Goal: Communication & Community: Answer question/provide support

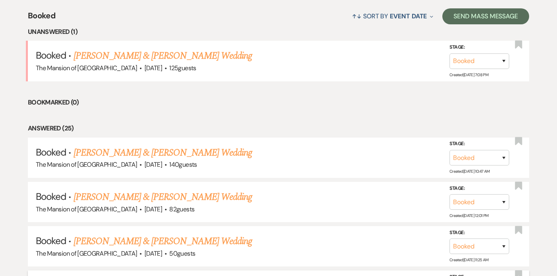
scroll to position [296, 0]
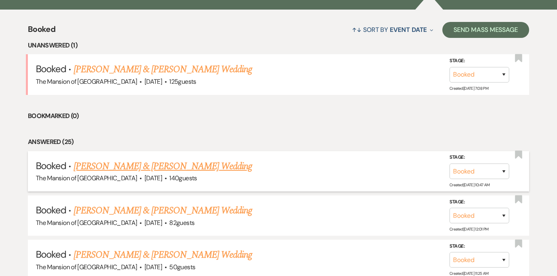
click at [132, 166] on link "[PERSON_NAME] & [PERSON_NAME] Wedding" at bounding box center [163, 166] width 178 height 14
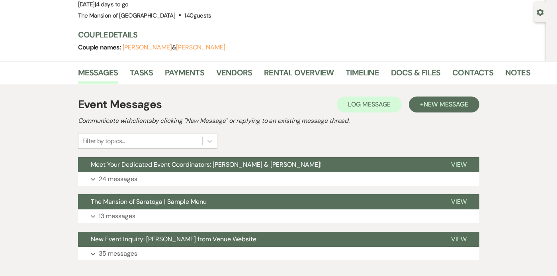
scroll to position [72, 0]
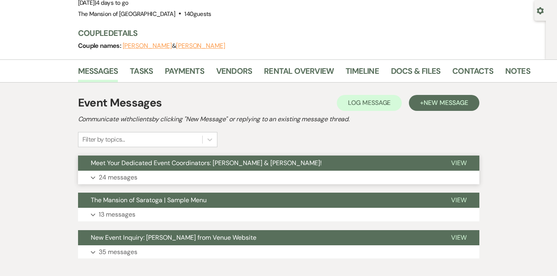
click at [329, 170] on button "Meet Your Dedicated Event Coordinators: [PERSON_NAME] & [PERSON_NAME]!" at bounding box center [258, 162] width 361 height 15
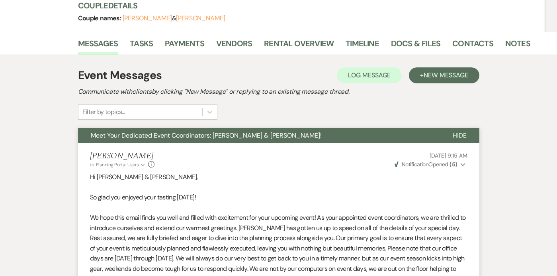
scroll to position [18, 0]
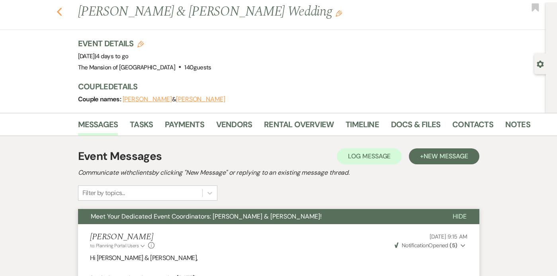
click at [59, 13] on use "button" at bounding box center [59, 12] width 5 height 9
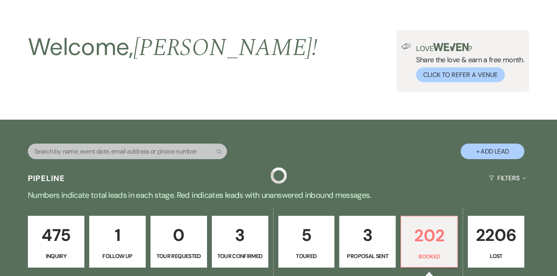
scroll to position [296, 0]
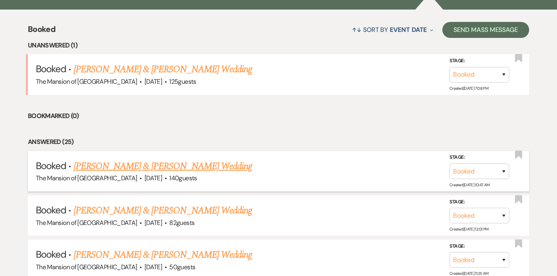
click at [191, 167] on link "[PERSON_NAME] & [PERSON_NAME] Wedding" at bounding box center [163, 166] width 178 height 14
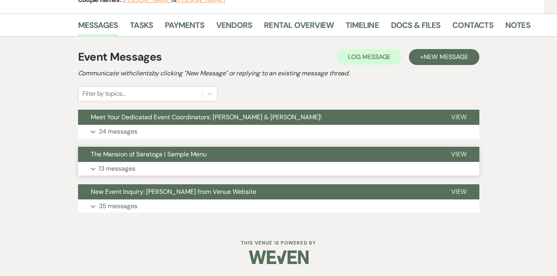
scroll to position [118, 0]
click at [400, 30] on link "Docs & Files" at bounding box center [415, 28] width 49 height 18
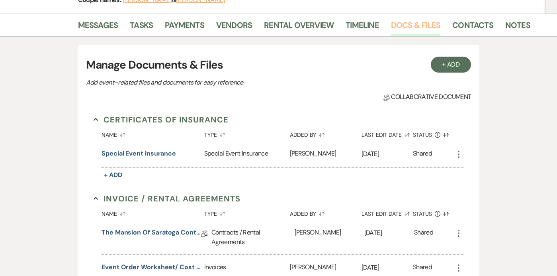
scroll to position [653, 0]
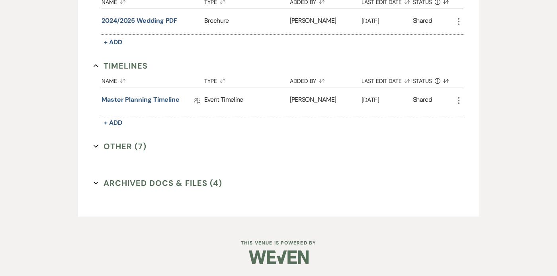
click at [94, 143] on button "Other (7) Expand" at bounding box center [120, 146] width 53 height 12
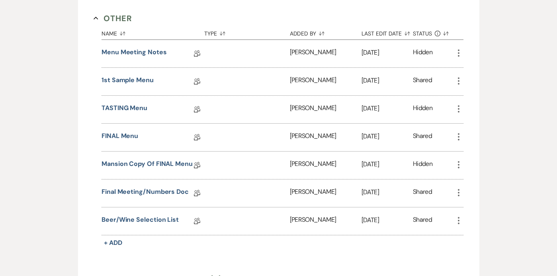
scroll to position [782, 0]
click at [157, 192] on link "Final Meeting/Numbers Doc" at bounding box center [145, 192] width 87 height 12
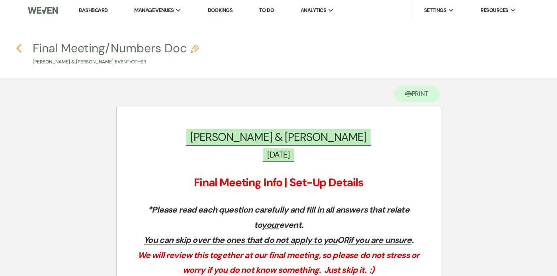
click at [16, 44] on icon "Previous" at bounding box center [19, 48] width 6 height 10
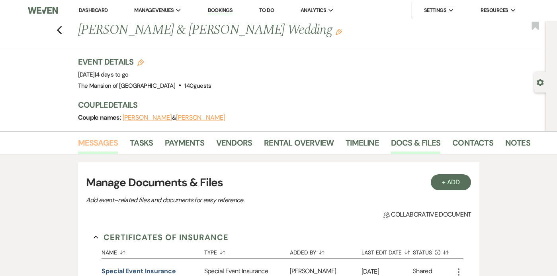
click at [90, 143] on link "Messages" at bounding box center [98, 145] width 40 height 18
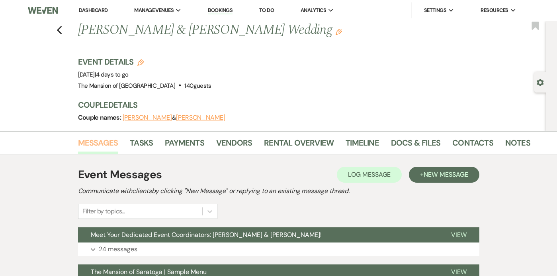
scroll to position [118, 0]
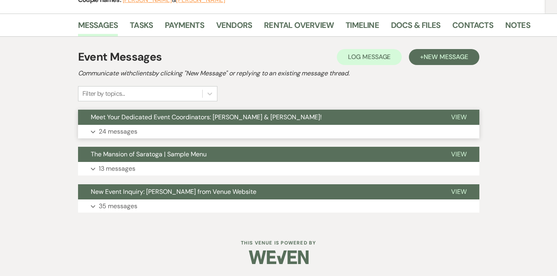
click at [198, 127] on button "Expand 24 messages" at bounding box center [279, 132] width 402 height 14
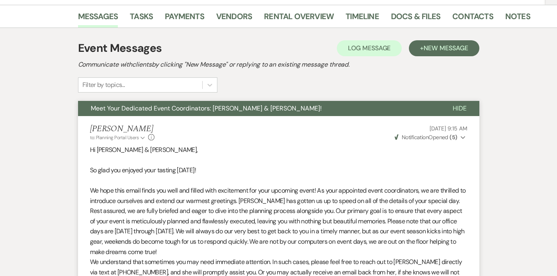
scroll to position [0, 0]
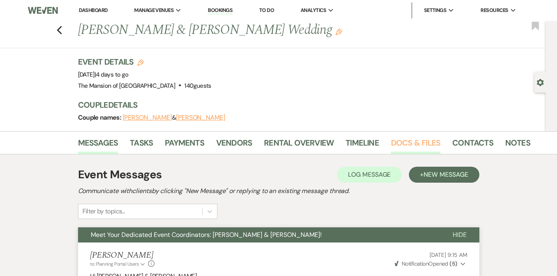
click at [419, 137] on link "Docs & Files" at bounding box center [415, 145] width 49 height 18
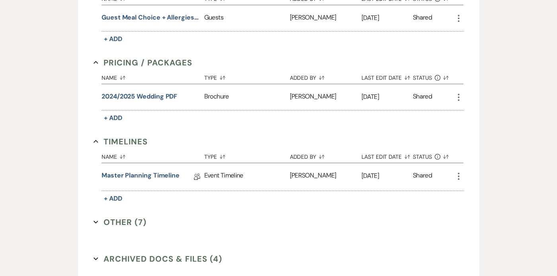
scroll to position [580, 0]
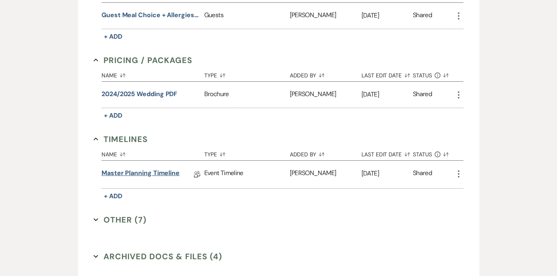
click at [112, 178] on link "Master Planning Timeline" at bounding box center [141, 174] width 78 height 12
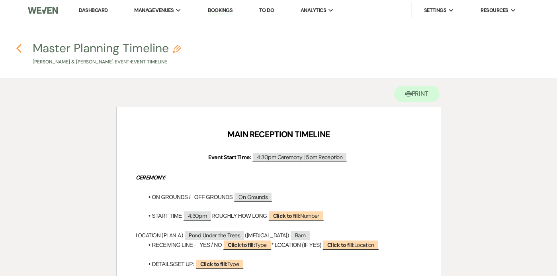
click at [18, 46] on icon "Previous" at bounding box center [19, 48] width 6 height 10
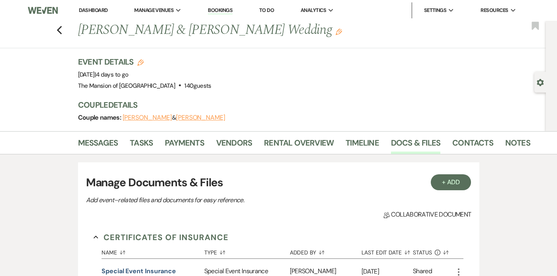
click at [102, 135] on li "Messages" at bounding box center [104, 144] width 52 height 19
click at [103, 144] on link "Messages" at bounding box center [98, 145] width 40 height 18
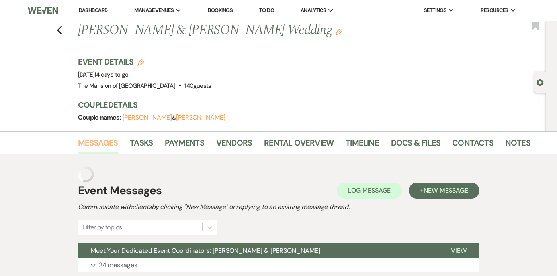
scroll to position [118, 0]
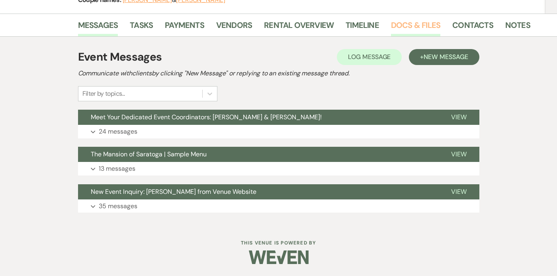
click at [406, 22] on link "Docs & Files" at bounding box center [415, 28] width 49 height 18
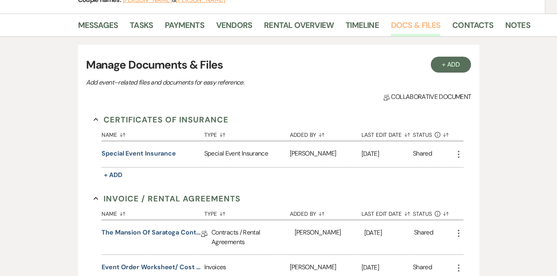
scroll to position [653, 0]
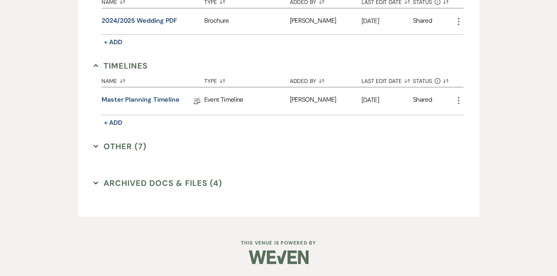
click at [95, 147] on icon "Expand" at bounding box center [96, 146] width 5 height 5
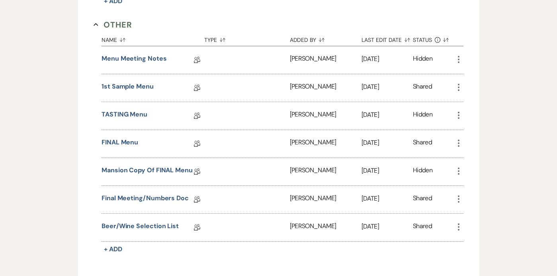
scroll to position [776, 0]
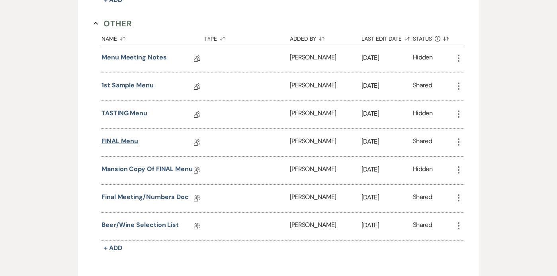
click at [125, 144] on link "FINAL Menu" at bounding box center [120, 142] width 37 height 12
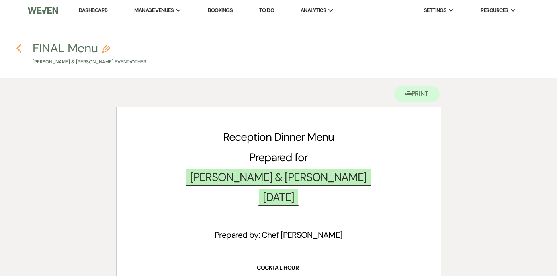
click at [19, 47] on use "button" at bounding box center [18, 48] width 5 height 9
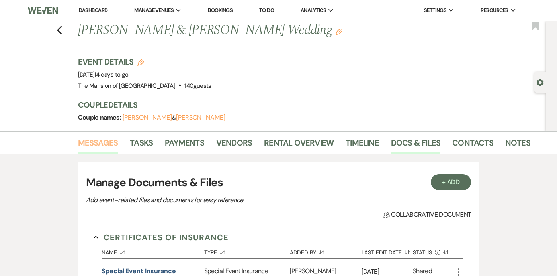
click at [96, 148] on link "Messages" at bounding box center [98, 145] width 40 height 18
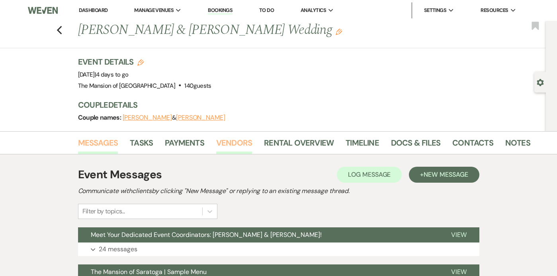
scroll to position [118, 0]
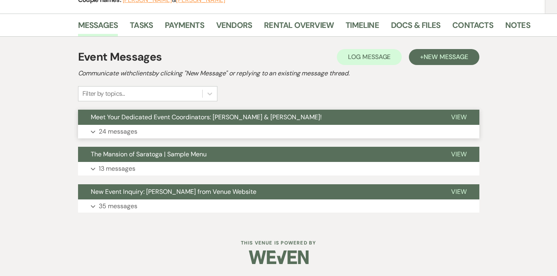
click at [213, 130] on button "Expand 24 messages" at bounding box center [279, 132] width 402 height 14
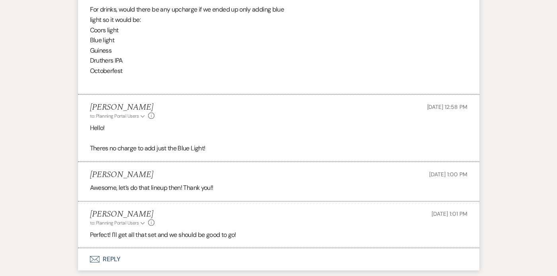
scroll to position [3037, 0]
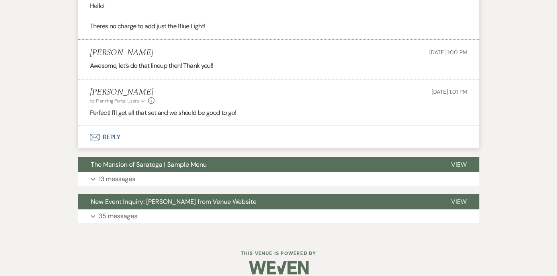
click at [202, 126] on button "Envelope Reply" at bounding box center [279, 137] width 402 height 22
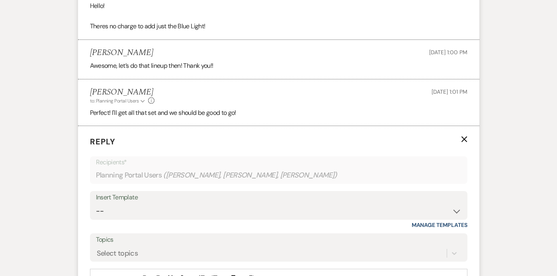
scroll to position [3134, 0]
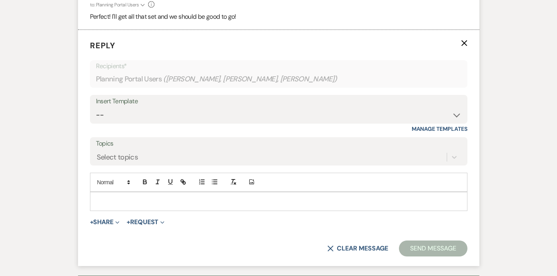
click at [193, 197] on p at bounding box center [278, 201] width 365 height 9
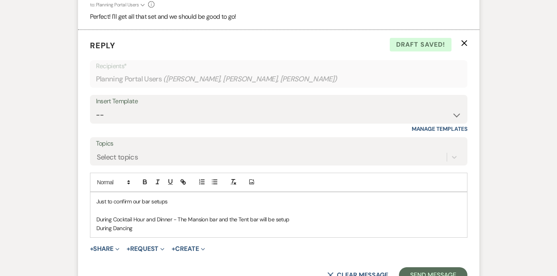
click at [185, 197] on p "Just to confirm our bar setups" at bounding box center [278, 201] width 365 height 9
click at [411, 197] on p "Just to confirm our bar setups since I was going through the final numbers docu…" at bounding box center [278, 201] width 365 height 9
click at [368, 197] on p "Just to confirm our bar setups since I was going through the final numbers docu…" at bounding box center [278, 201] width 365 height 9
click at [454, 197] on p "Just to confirm our bar setups since I was going through the final numbers docu…" at bounding box center [278, 201] width 365 height 9
click at [149, 222] on div "Just to confirm our bar setups since I was going through the final numbers docu…" at bounding box center [278, 214] width 377 height 45
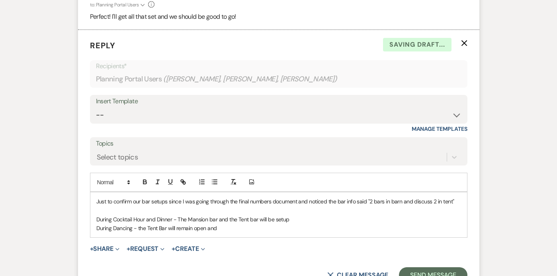
click at [285, 215] on p "During Cocktail Hour and Dinner - The Mansion bar and the Tent bar will be setup" at bounding box center [278, 219] width 365 height 9
click at [251, 223] on p "During Dancing - the Tent Bar will remain open and" at bounding box center [278, 227] width 365 height 9
click at [229, 223] on p "During Dancing - the Tent Bar will remain open and the barn bar will open" at bounding box center [278, 227] width 365 height 9
click at [275, 223] on p "During Dancing - the Tent Bar will remain open and the Barn bar will open" at bounding box center [278, 227] width 365 height 9
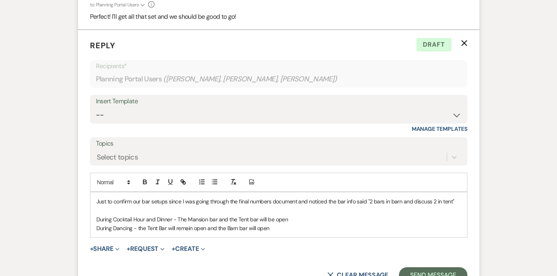
click at [145, 223] on p "During Dancing - the Tent Bar will remain open and the Barn bar will open" at bounding box center [278, 227] width 365 height 9
click at [353, 223] on p "During Dancing - the Mansion Bar closes, the Tent Bar will remain open and the …" at bounding box center [278, 227] width 365 height 9
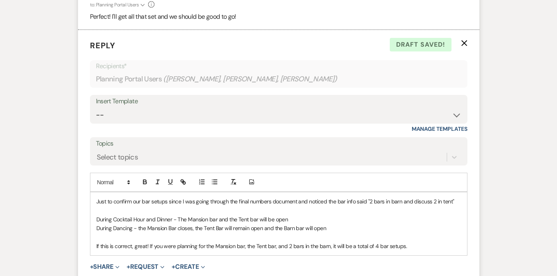
click at [286, 241] on p "If this is correct, great! If you were planning for the Mansion bar, the Tent b…" at bounding box center [278, 245] width 365 height 9
click at [339, 223] on p "During Dancing - the Mansion Bar closes, the Tent Bar will remain open and the …" at bounding box center [278, 227] width 365 height 9
click at [427, 241] on p "If this is correct, great! If you were planning for the Mansion bar, the Tent b…" at bounding box center [278, 245] width 365 height 9
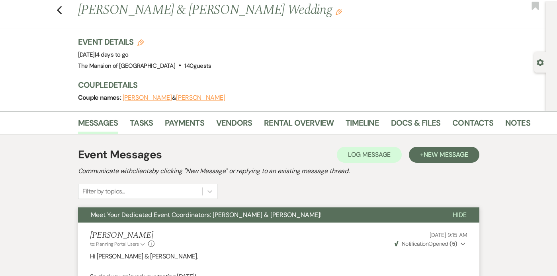
scroll to position [0, 0]
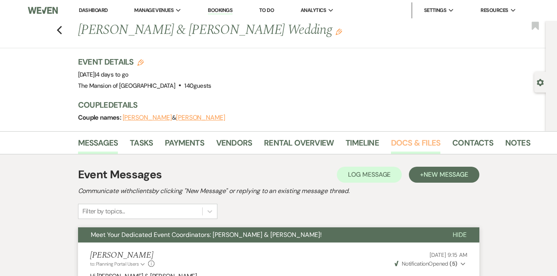
click at [422, 144] on link "Docs & Files" at bounding box center [415, 145] width 49 height 18
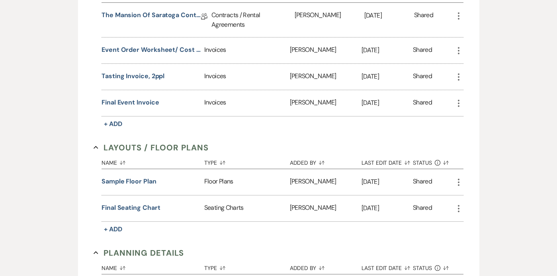
scroll to position [679, 0]
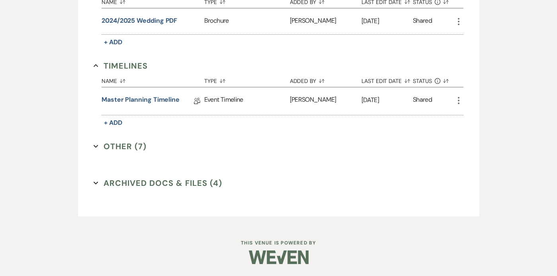
click at [97, 147] on icon "Expand" at bounding box center [96, 146] width 5 height 5
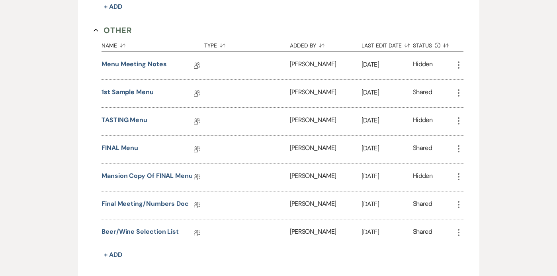
scroll to position [903, 0]
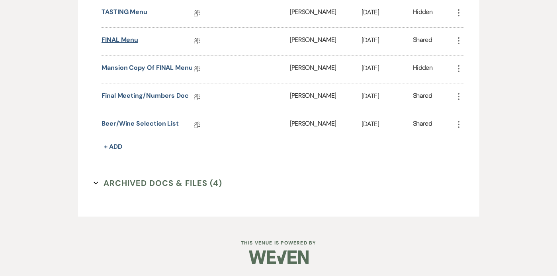
click at [117, 41] on link "FINAL Menu" at bounding box center [120, 41] width 37 height 12
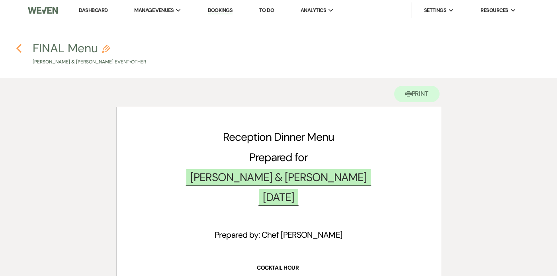
click at [18, 46] on use "button" at bounding box center [18, 48] width 5 height 9
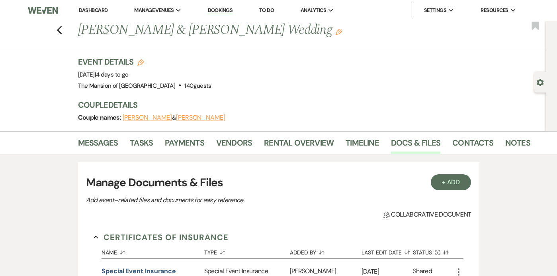
click at [93, 8] on link "Dashboard" at bounding box center [93, 10] width 29 height 7
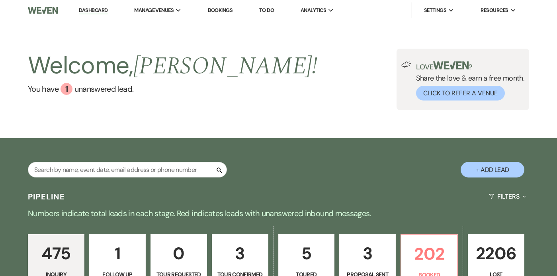
scroll to position [61, 0]
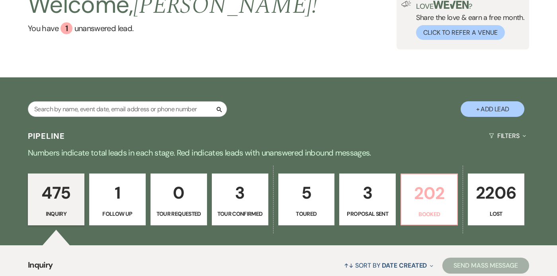
click at [415, 183] on p "202" at bounding box center [429, 193] width 46 height 27
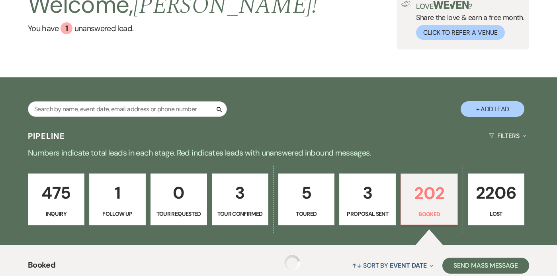
scroll to position [337, 0]
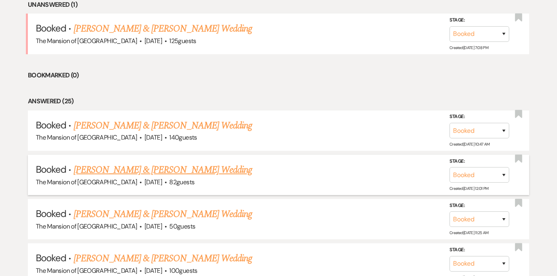
click at [193, 167] on link "[PERSON_NAME] & [PERSON_NAME] Wedding" at bounding box center [163, 170] width 178 height 14
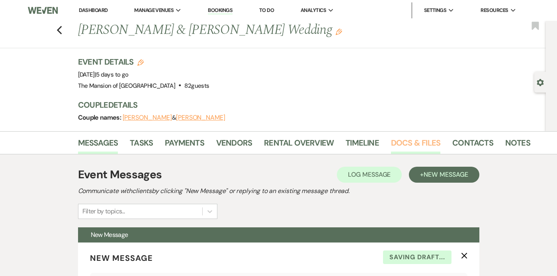
click at [431, 140] on link "Docs & Files" at bounding box center [415, 145] width 49 height 18
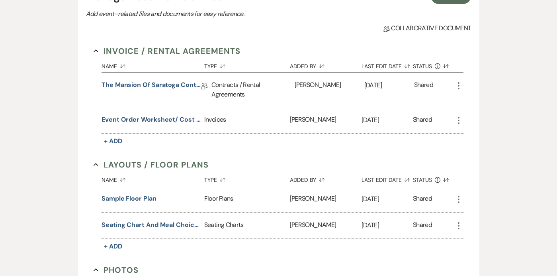
scroll to position [653, 0]
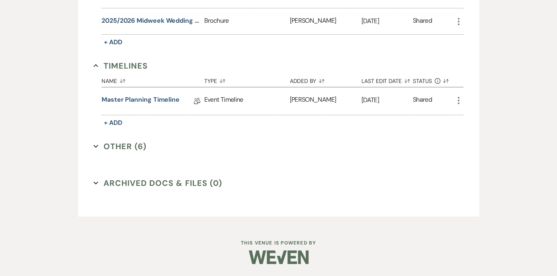
click at [94, 146] on icon "Expand" at bounding box center [96, 146] width 5 height 5
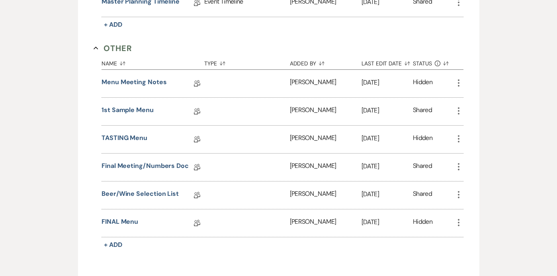
scroll to position [760, 0]
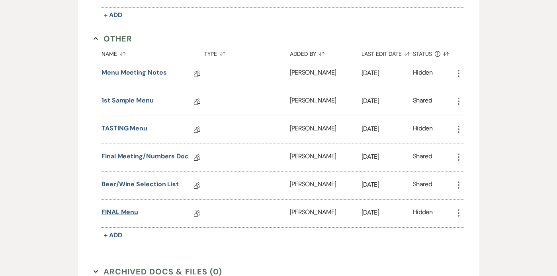
click at [131, 212] on link "FINAL Menu" at bounding box center [120, 213] width 37 height 12
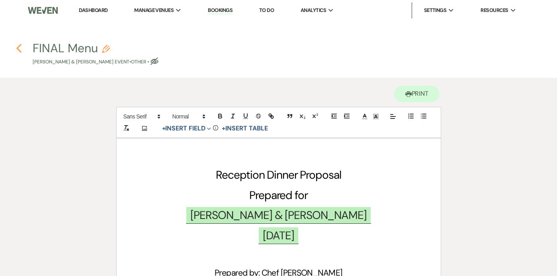
click at [19, 47] on use "button" at bounding box center [18, 48] width 5 height 9
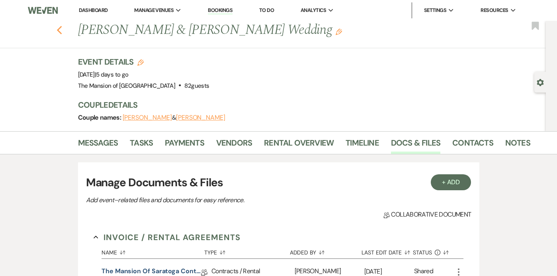
click at [59, 30] on icon "Previous" at bounding box center [60, 30] width 6 height 10
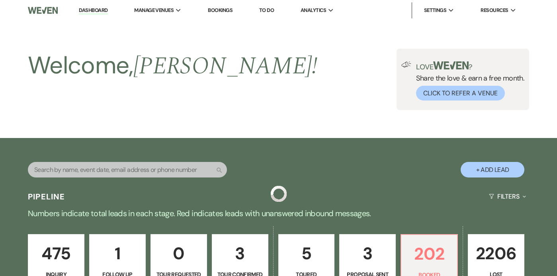
scroll to position [337, 0]
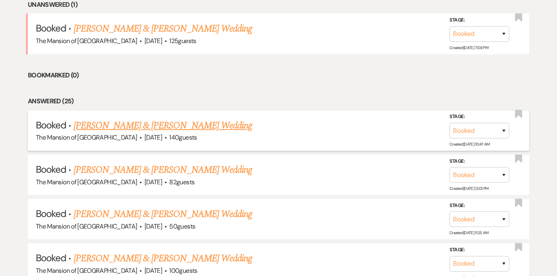
click at [94, 123] on link "[PERSON_NAME] & [PERSON_NAME] Wedding" at bounding box center [163, 125] width 178 height 14
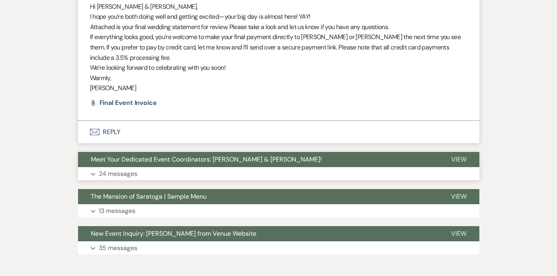
click at [386, 165] on button "Meet Your Dedicated Event Coordinators: [PERSON_NAME] & [PERSON_NAME]!" at bounding box center [258, 159] width 361 height 15
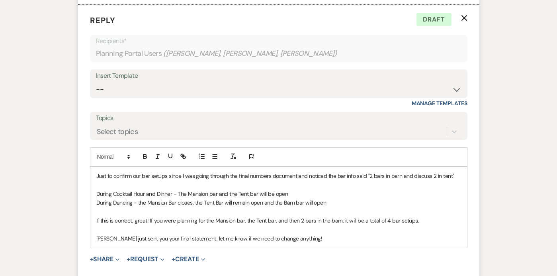
scroll to position [3356, 0]
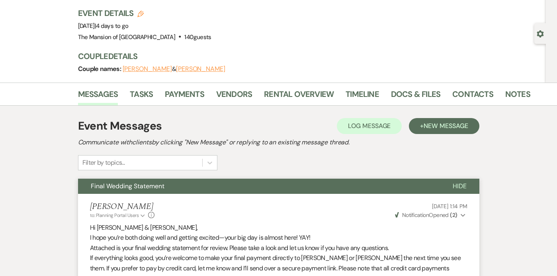
scroll to position [0, 0]
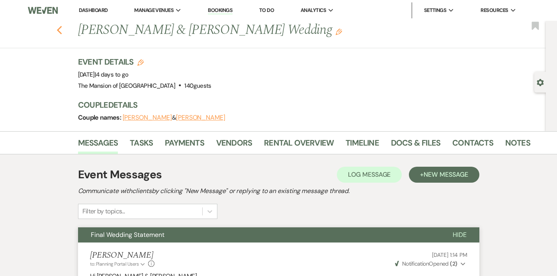
click at [59, 29] on use "button" at bounding box center [59, 30] width 5 height 9
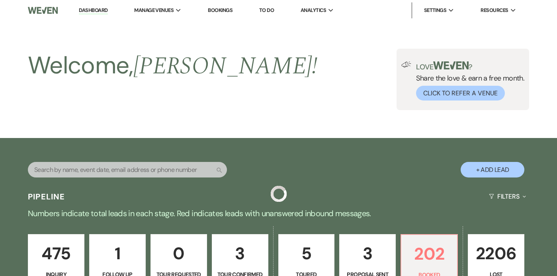
scroll to position [337, 0]
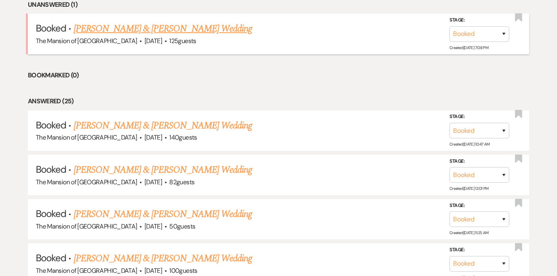
click at [143, 32] on link "[PERSON_NAME] & [PERSON_NAME] Wedding" at bounding box center [163, 29] width 178 height 14
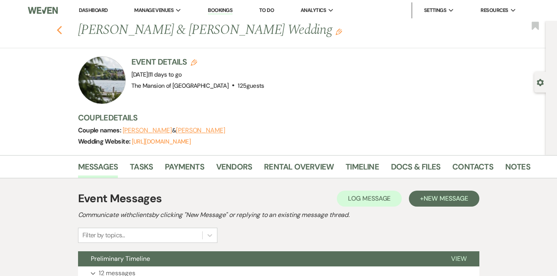
click at [58, 27] on icon "Previous" at bounding box center [60, 30] width 6 height 10
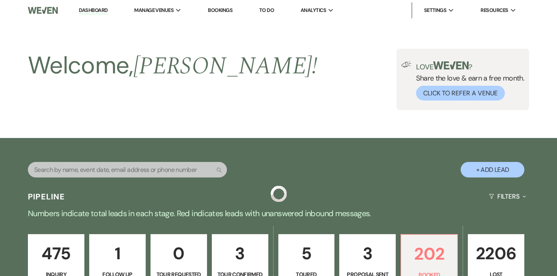
scroll to position [337, 0]
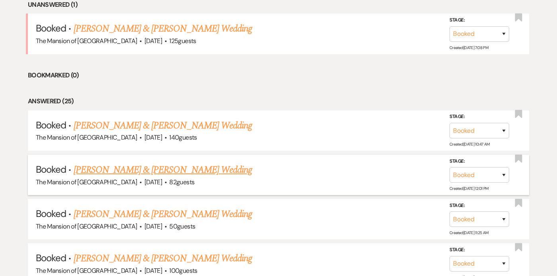
click at [167, 170] on link "[PERSON_NAME] & [PERSON_NAME] Wedding" at bounding box center [163, 170] width 178 height 14
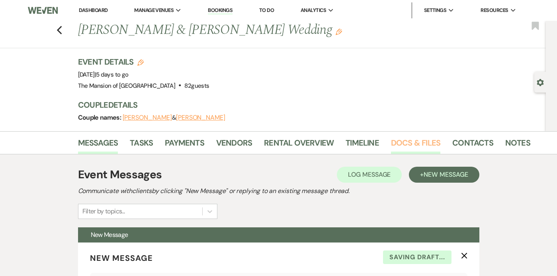
click at [413, 137] on link "Docs & Files" at bounding box center [415, 145] width 49 height 18
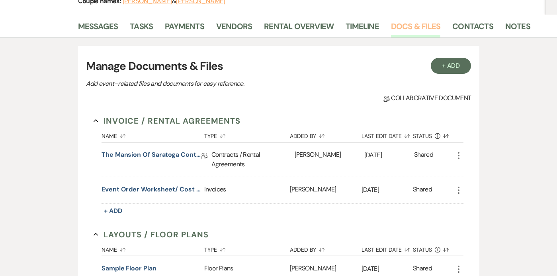
scroll to position [123, 0]
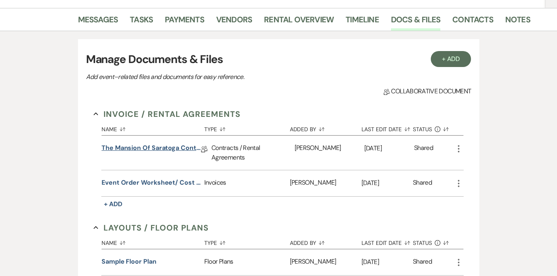
click at [170, 146] on link "The Mansion of Saratoga Contract" at bounding box center [152, 149] width 100 height 12
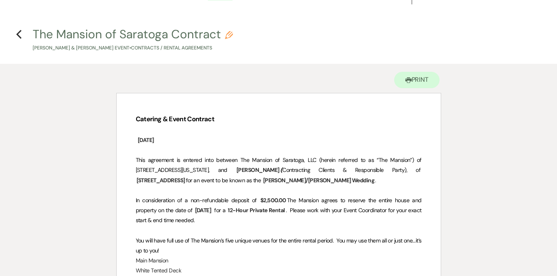
scroll to position [15, 0]
click at [20, 31] on use "button" at bounding box center [18, 33] width 5 height 9
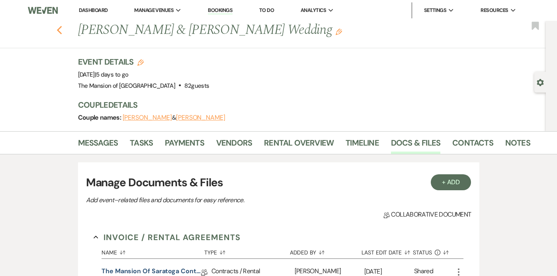
click at [57, 27] on icon "Previous" at bounding box center [60, 30] width 6 height 10
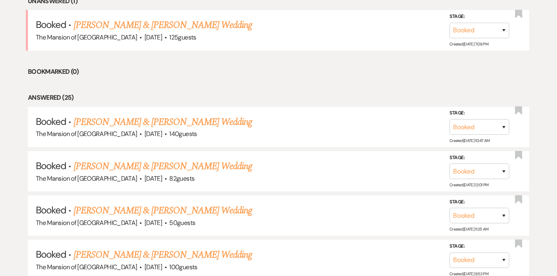
scroll to position [350, 0]
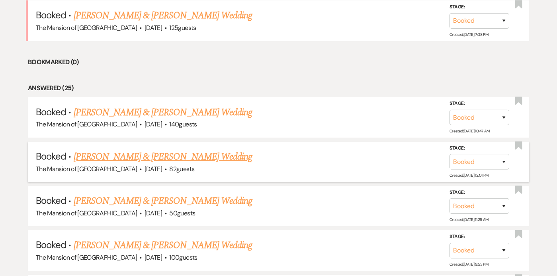
click at [167, 156] on link "[PERSON_NAME] & [PERSON_NAME] Wedding" at bounding box center [163, 156] width 178 height 14
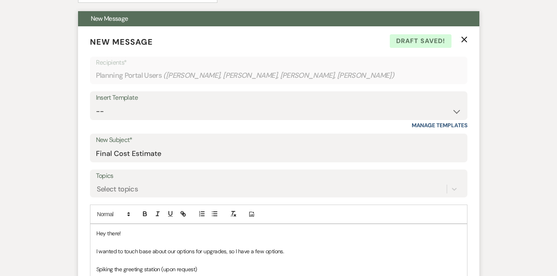
scroll to position [208, 0]
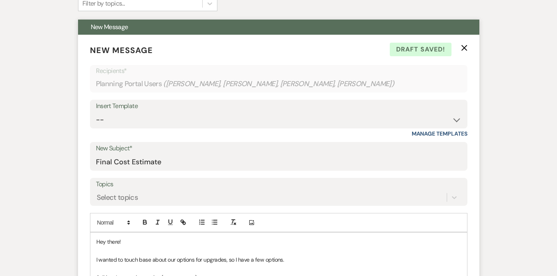
click at [462, 48] on icon "X" at bounding box center [464, 48] width 6 height 6
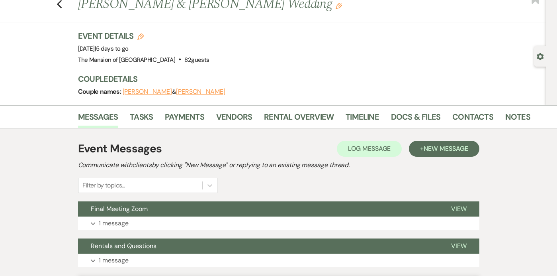
scroll to position [0, 0]
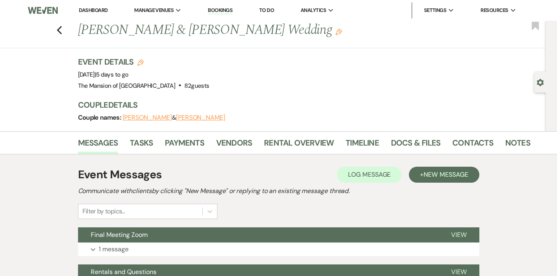
click at [62, 27] on div "Previous [PERSON_NAME] & [PERSON_NAME] Wedding Edit Bookmark" at bounding box center [271, 34] width 550 height 27
click at [59, 28] on icon "Previous" at bounding box center [60, 30] width 6 height 10
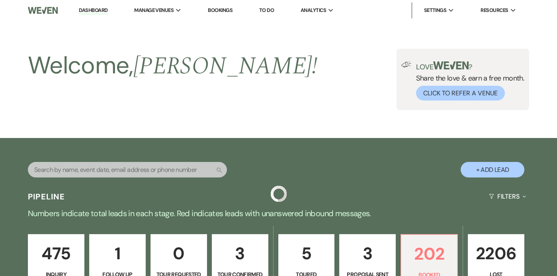
scroll to position [350, 0]
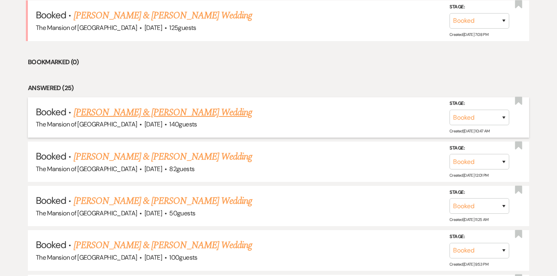
click at [186, 109] on link "[PERSON_NAME] & [PERSON_NAME] Wedding" at bounding box center [163, 112] width 178 height 14
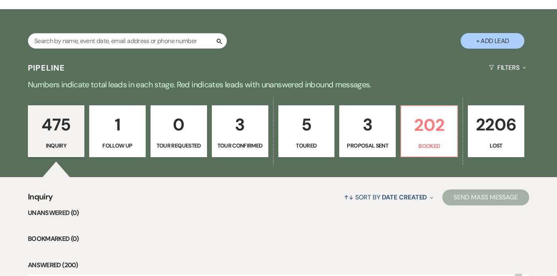
scroll to position [143, 0]
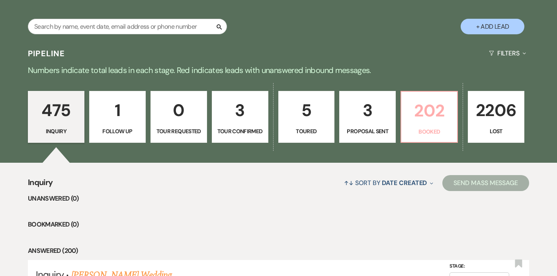
click at [412, 135] on p "Booked" at bounding box center [429, 131] width 46 height 9
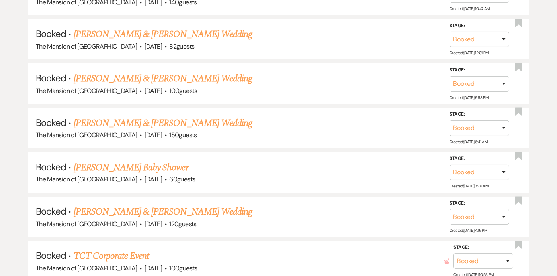
scroll to position [515, 0]
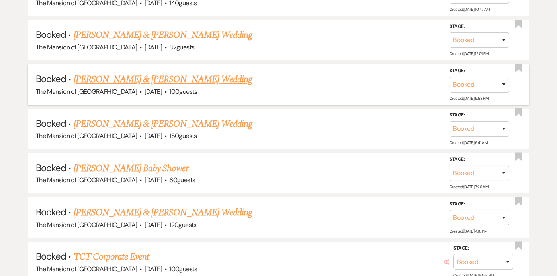
click at [98, 78] on link "[PERSON_NAME] & [PERSON_NAME] Wedding" at bounding box center [163, 79] width 178 height 14
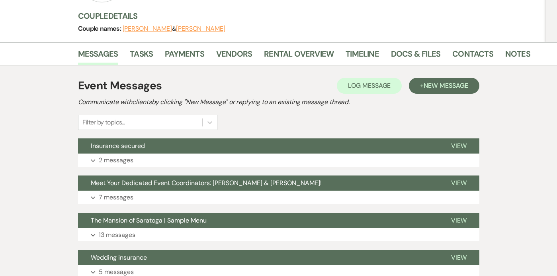
scroll to position [104, 0]
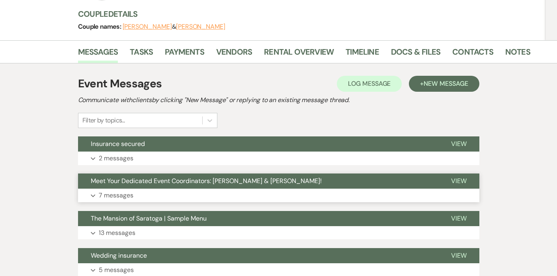
click at [288, 190] on button "Expand 7 messages" at bounding box center [279, 195] width 402 height 14
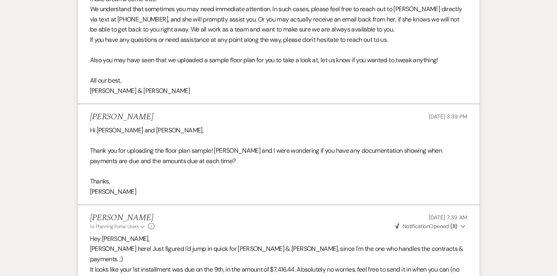
scroll to position [0, 0]
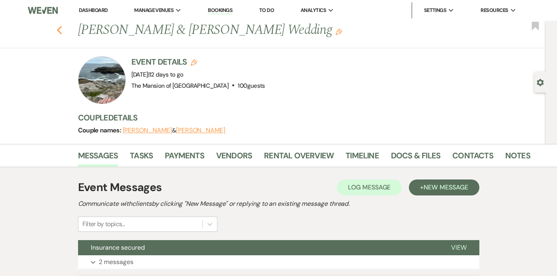
click at [60, 27] on use "button" at bounding box center [59, 30] width 5 height 9
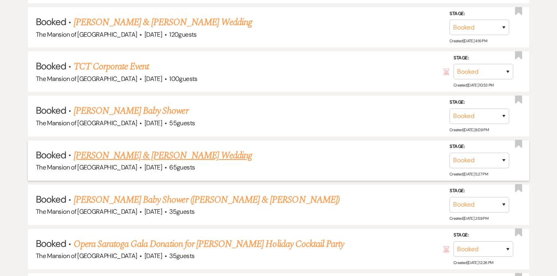
scroll to position [705, 0]
click at [214, 154] on link "[PERSON_NAME] & [PERSON_NAME] Wedding" at bounding box center [163, 156] width 178 height 14
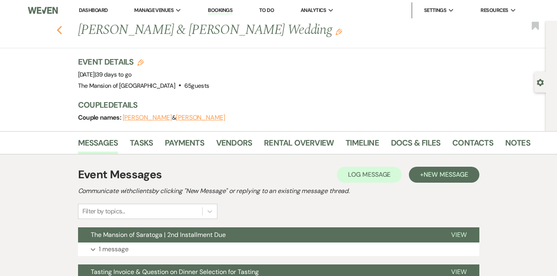
click at [57, 31] on icon "Previous" at bounding box center [60, 30] width 6 height 10
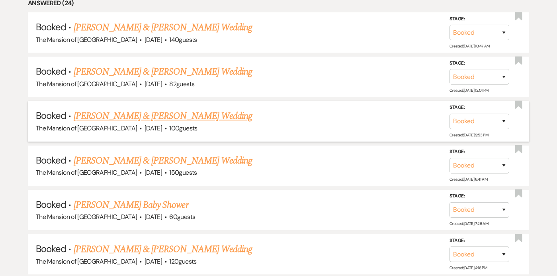
scroll to position [478, 0]
